Goal: Navigation & Orientation: Find specific page/section

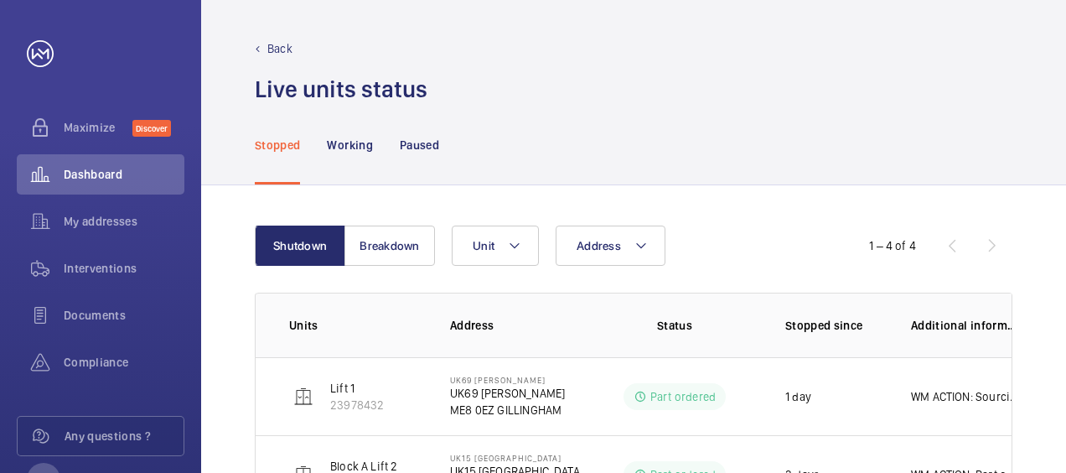
scroll to position [233, 0]
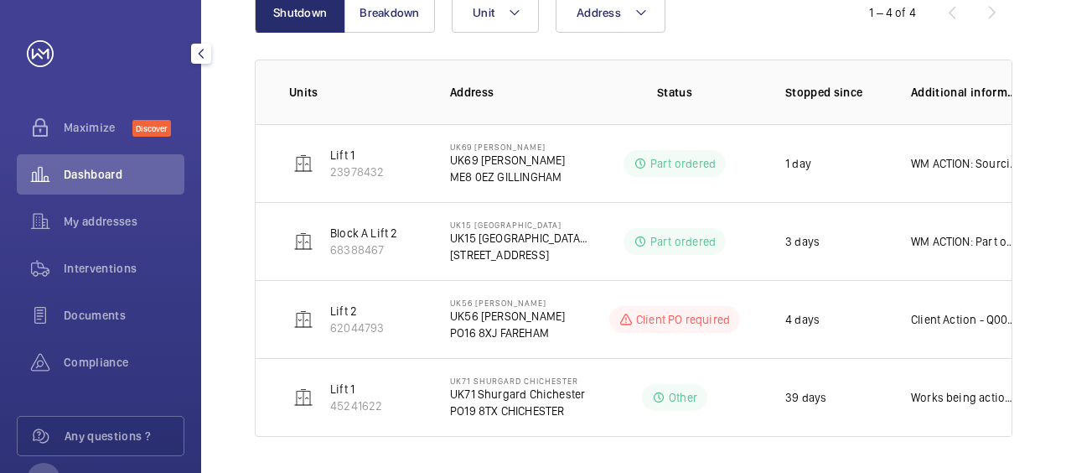
click at [38, 52] on link at bounding box center [40, 53] width 27 height 27
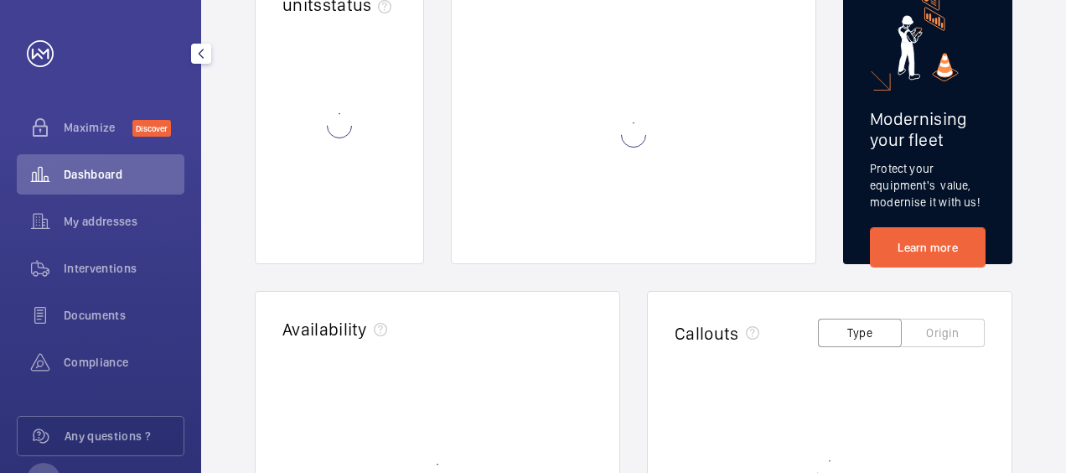
scroll to position [64, 0]
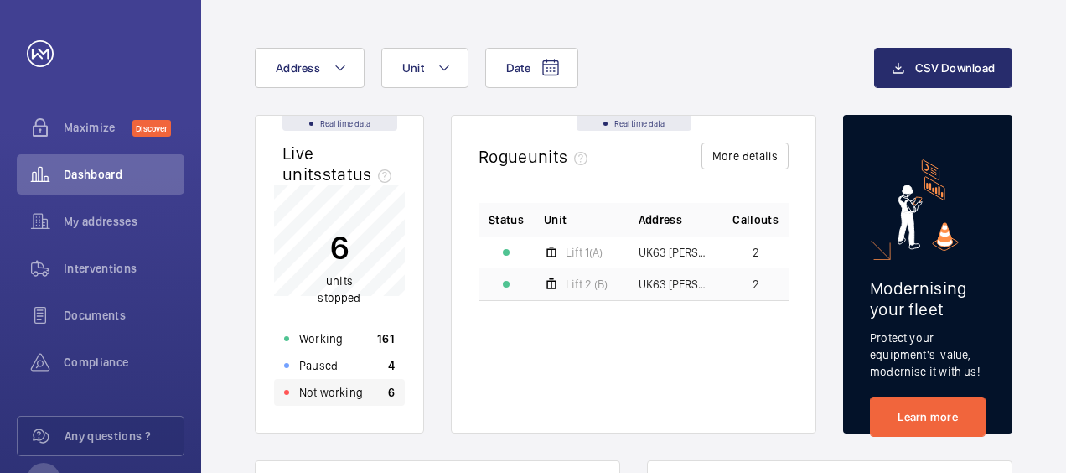
click at [323, 391] on p "Not working" at bounding box center [331, 392] width 64 height 17
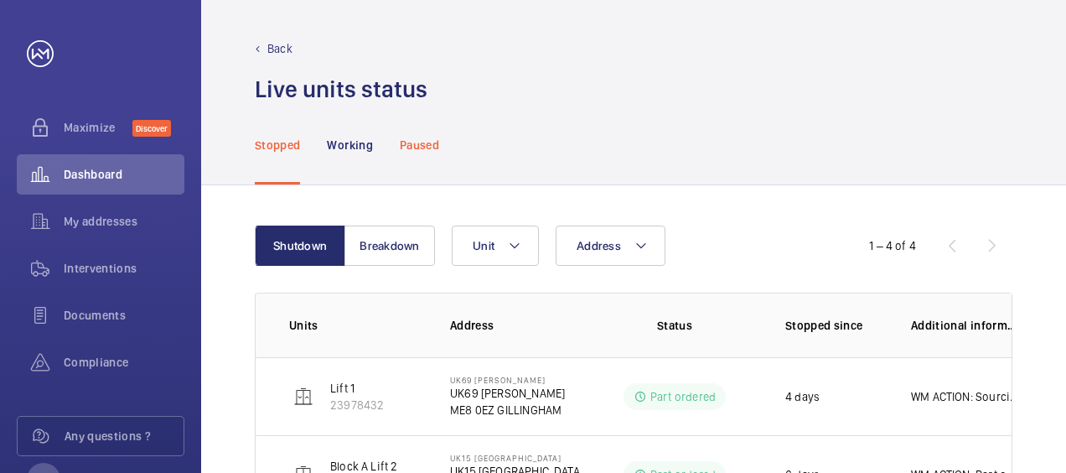
click at [432, 146] on p "Paused" at bounding box center [419, 145] width 39 height 17
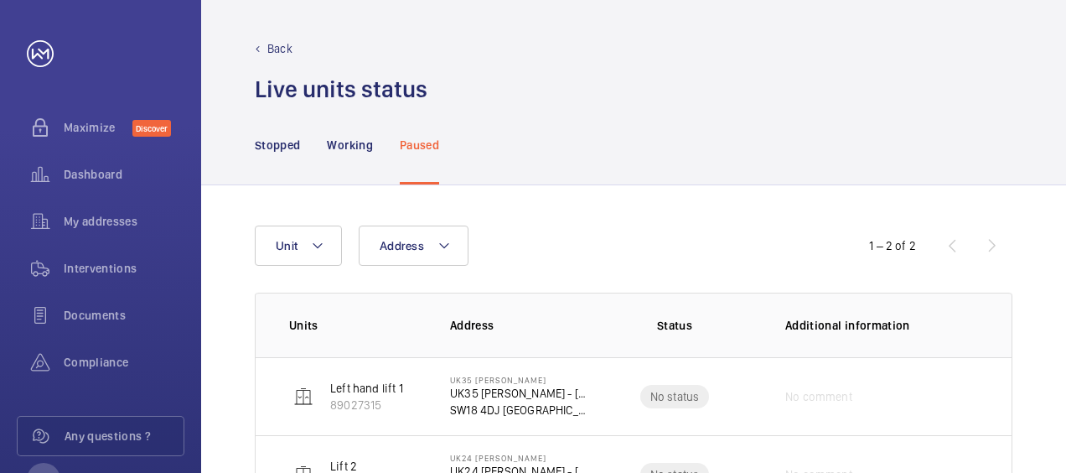
scroll to position [80, 0]
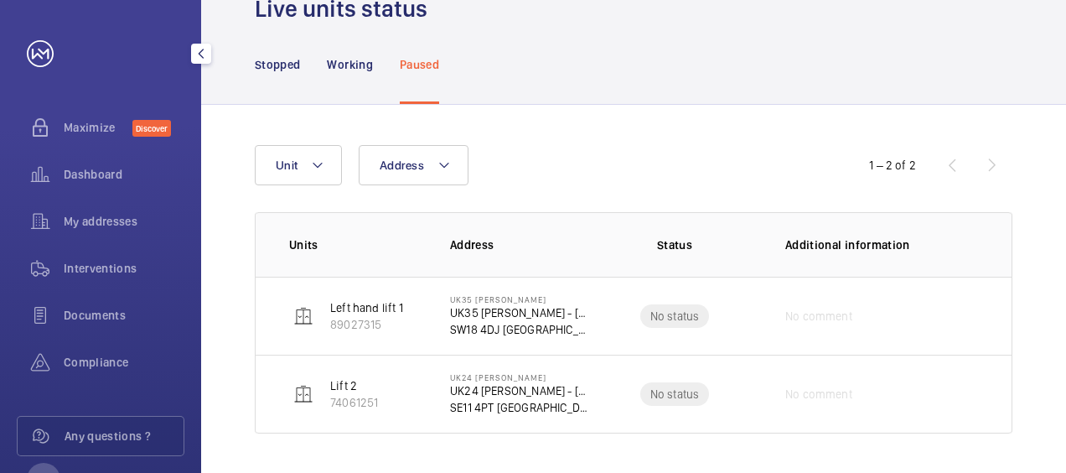
click at [42, 55] on link at bounding box center [40, 53] width 27 height 27
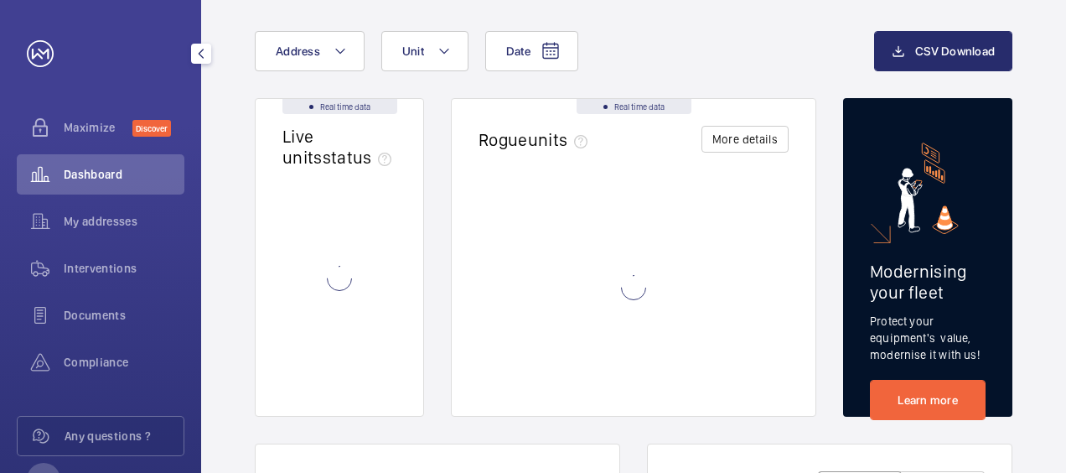
scroll to position [47, 0]
